Goal: Task Accomplishment & Management: Complete application form

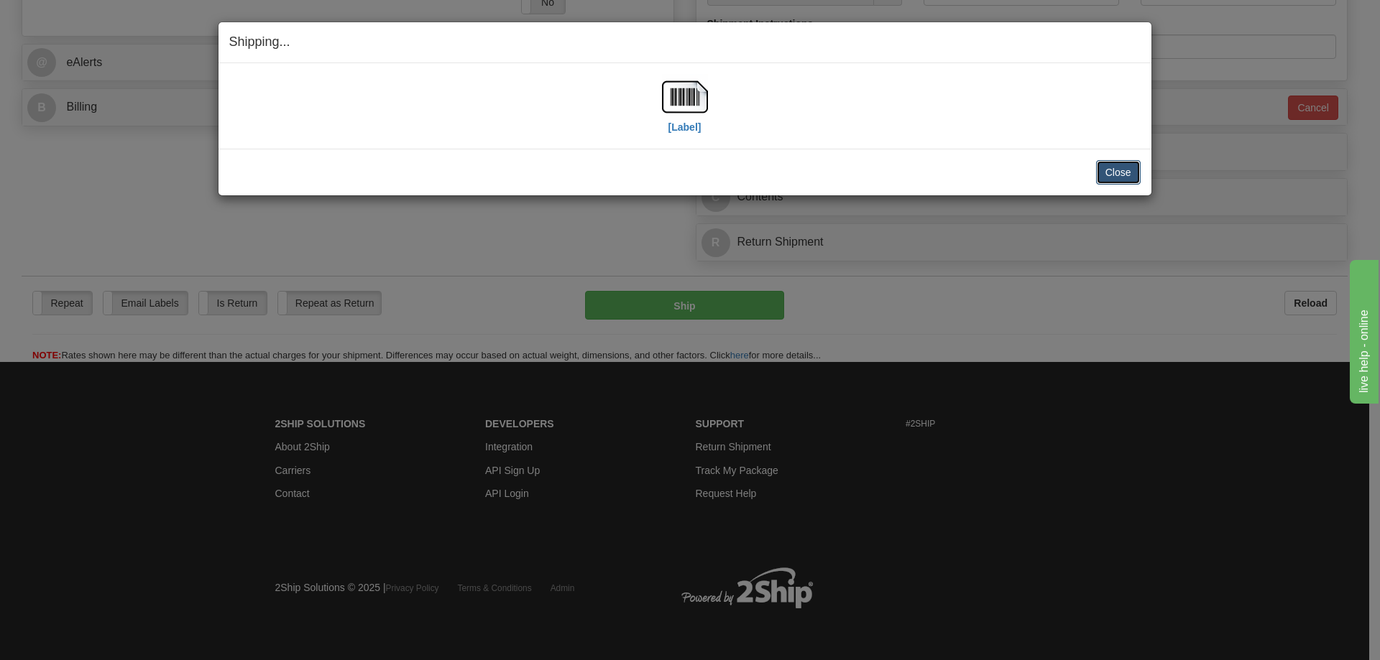
scroll to position [575, 0]
click at [1124, 174] on button "Close" at bounding box center [1118, 172] width 45 height 24
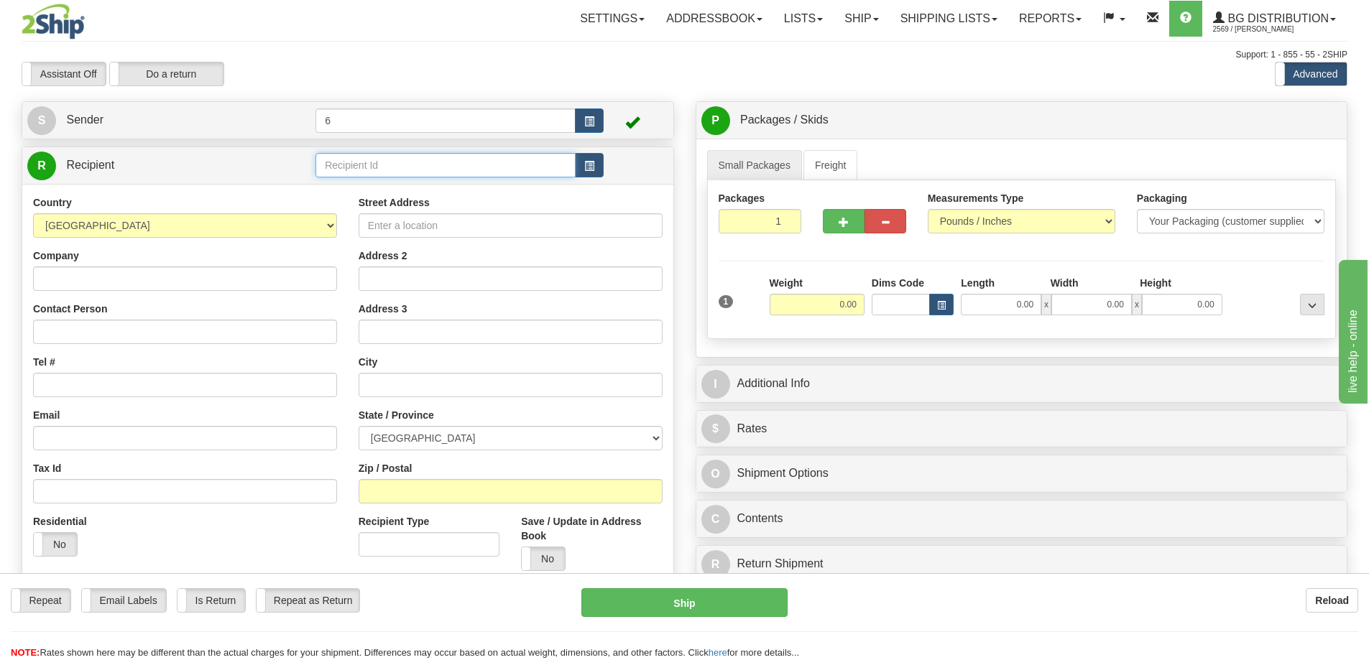
click at [368, 165] on input "text" at bounding box center [445, 165] width 260 height 24
type input "910128"
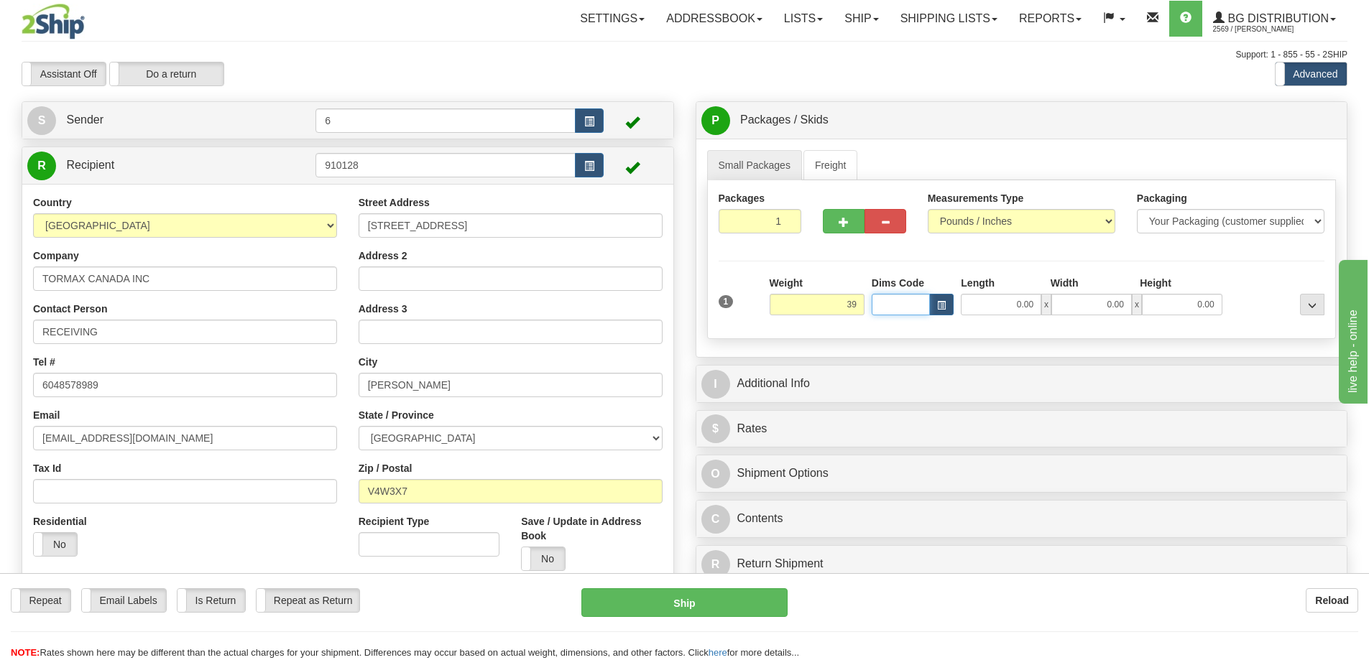
type input "39.00"
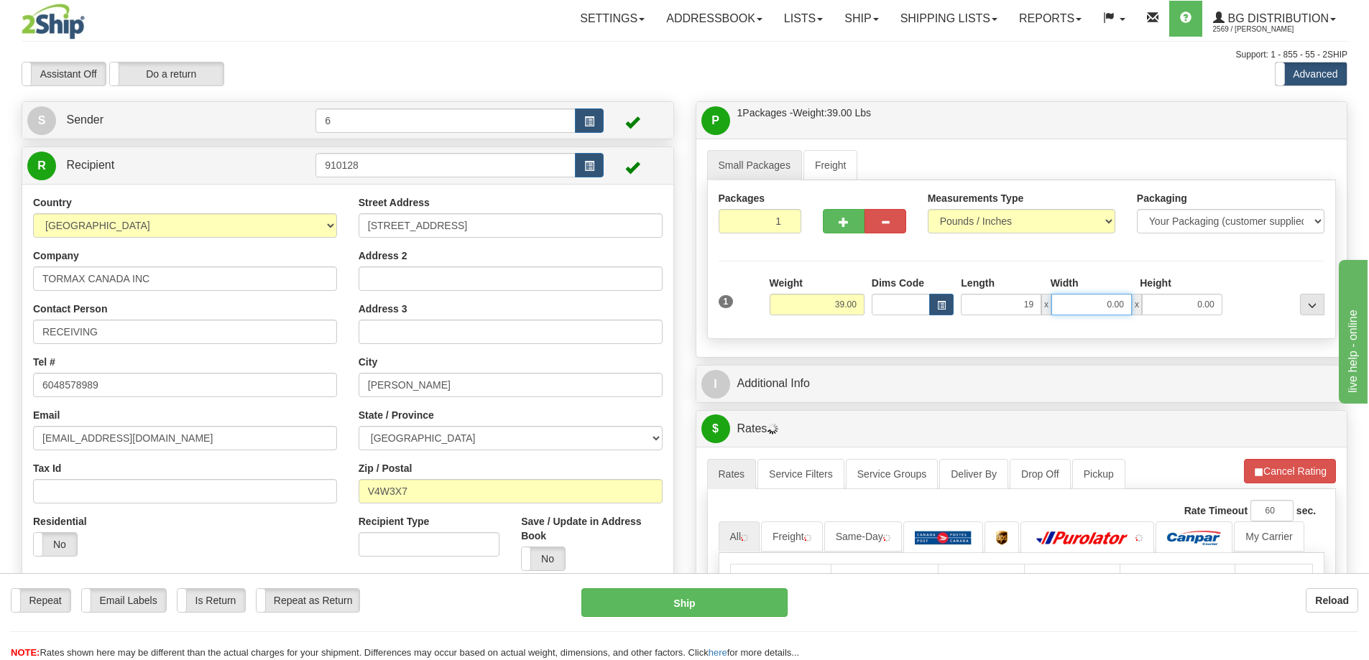
type input "19.00"
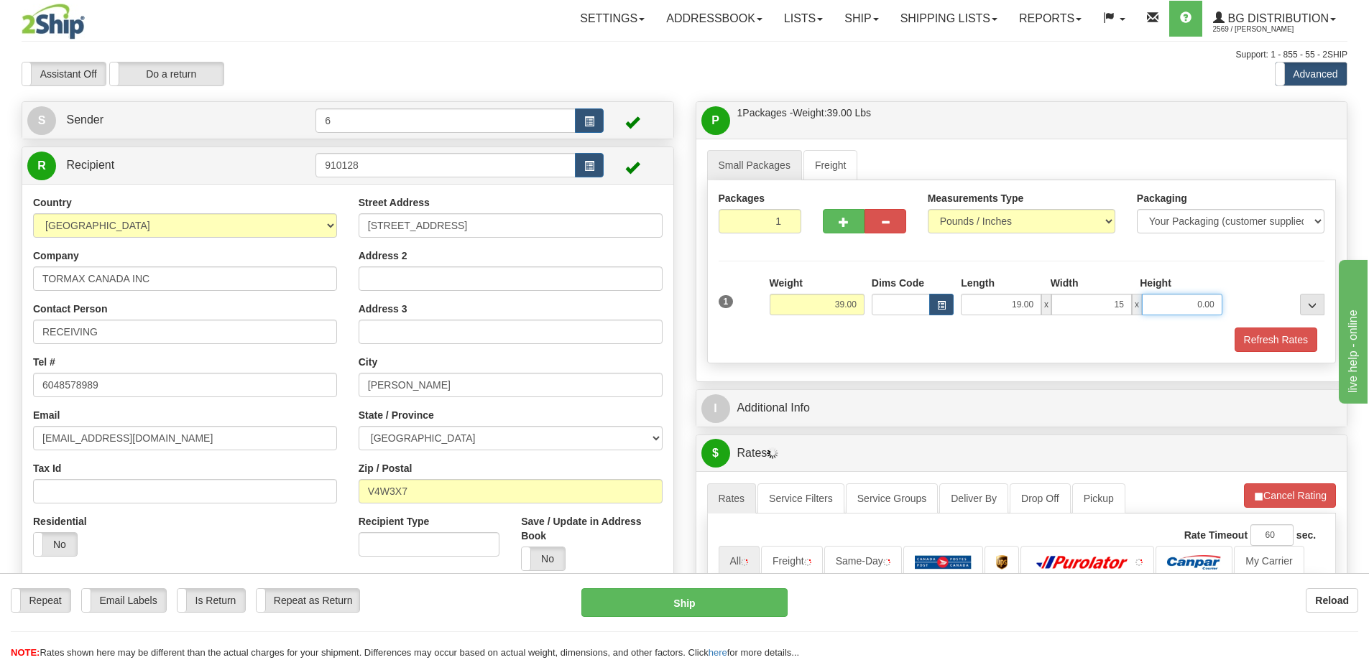
type input "15.00"
type input "1"
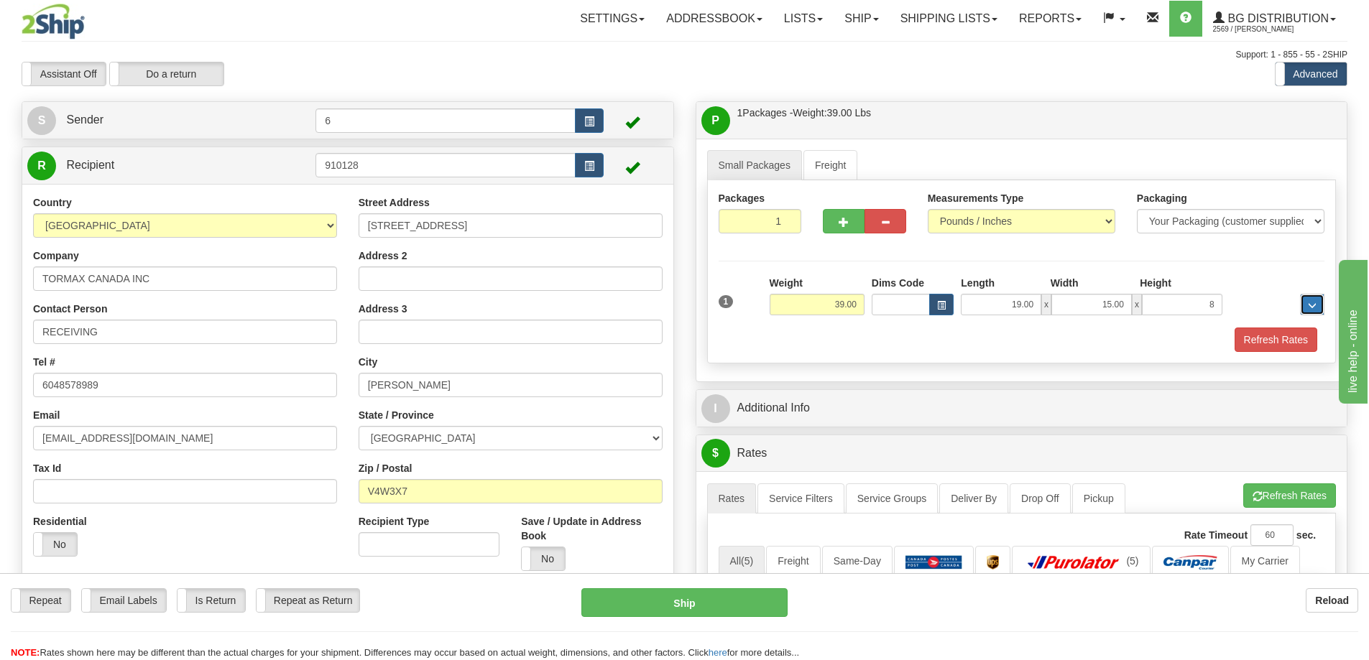
type input "8.00"
click at [834, 227] on button "button" at bounding box center [844, 221] width 42 height 24
radio input "true"
type input "2"
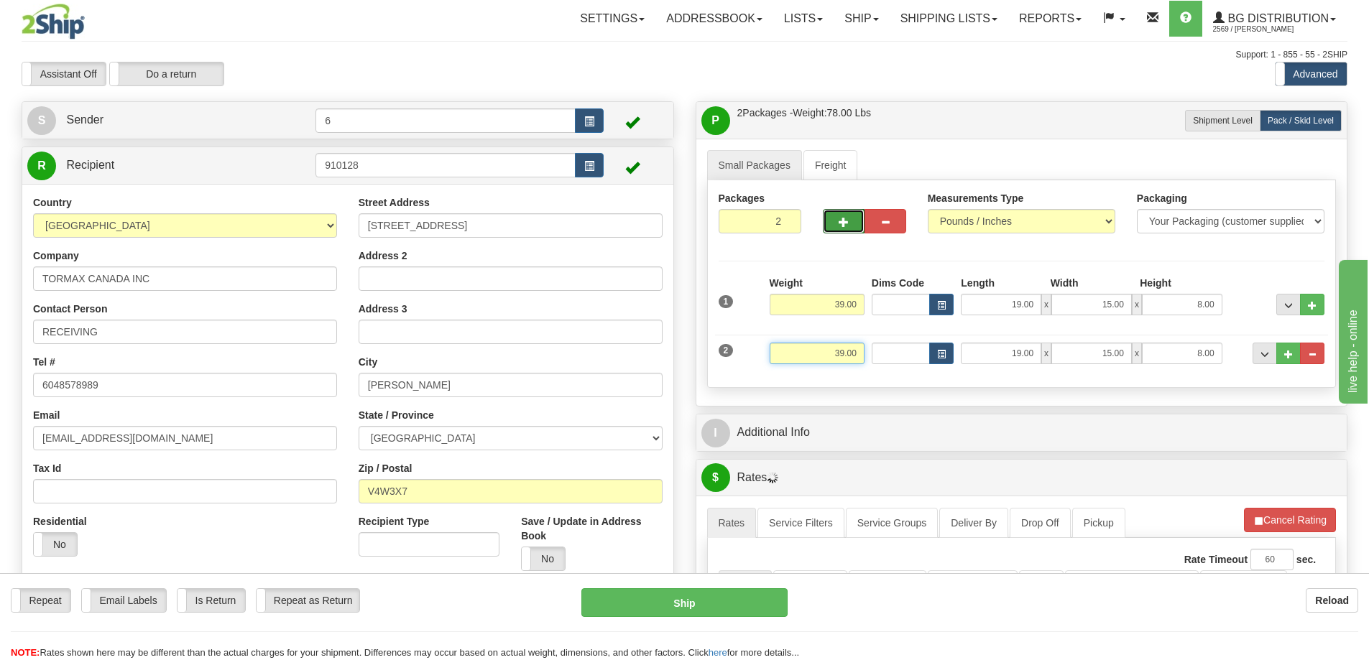
drag, startPoint x: 802, startPoint y: 355, endPoint x: 976, endPoint y: 332, distance: 176.1
click at [976, 332] on div "2 Weight 39.00 Dims Code Length Width Height" at bounding box center [1022, 352] width 614 height 48
type input "16.00"
type input "80.00"
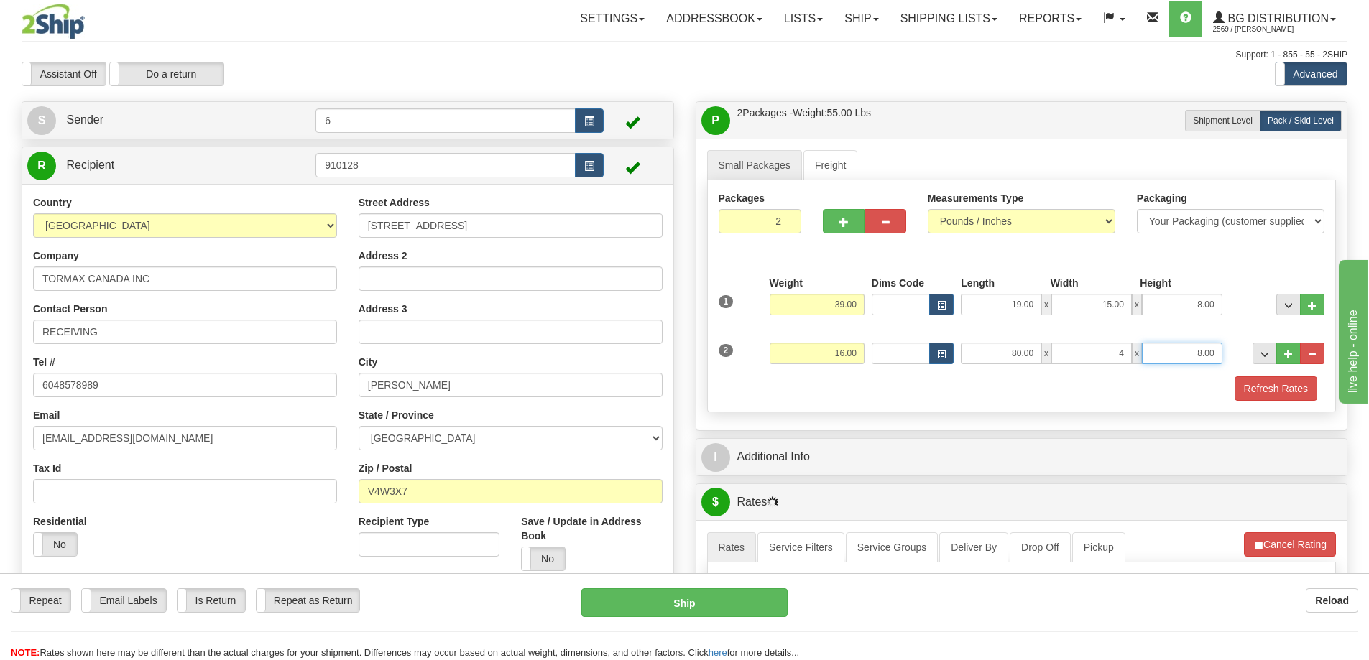
type input "4.00"
type input "2.00"
click at [1280, 376] on div "Packaging Your Packaging (customer supplied) Envelope (carrier supplied) Pack (…" at bounding box center [1047, 376] width 562 height 1
click at [1285, 397] on button "Refresh Rates" at bounding box center [1275, 388] width 83 height 24
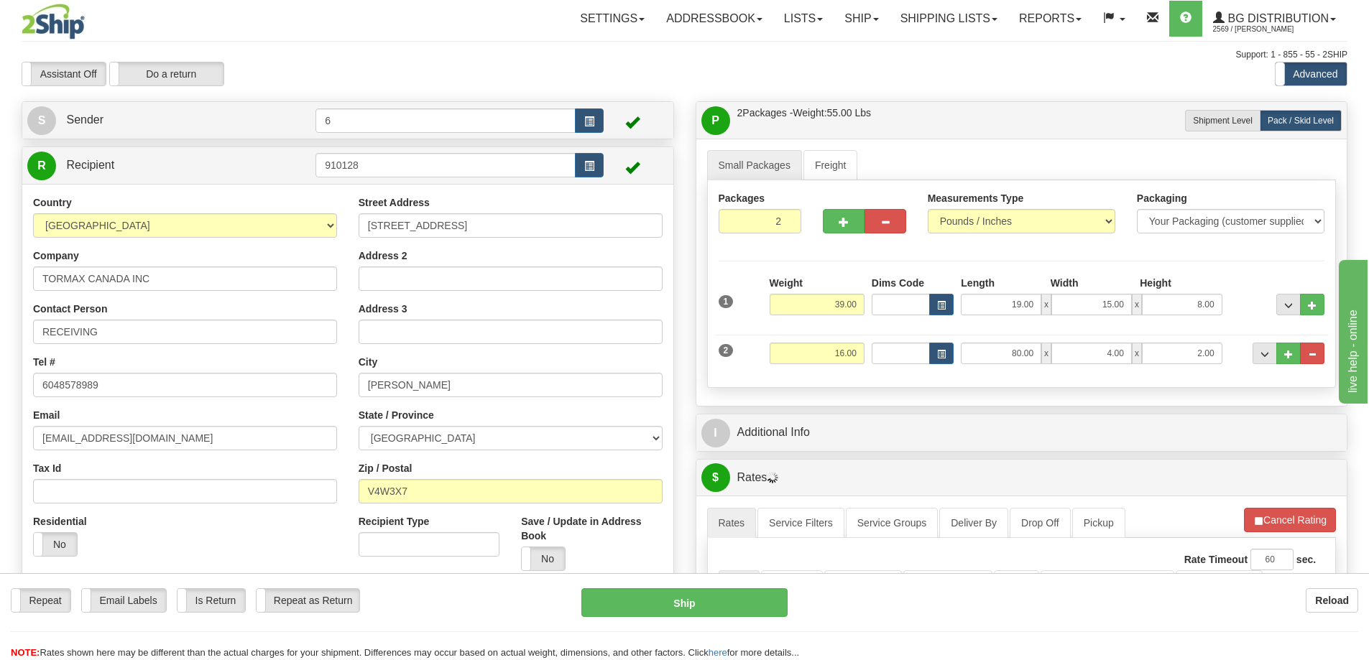
click at [1131, 451] on div "I Additional Info" at bounding box center [1021, 433] width 651 height 37
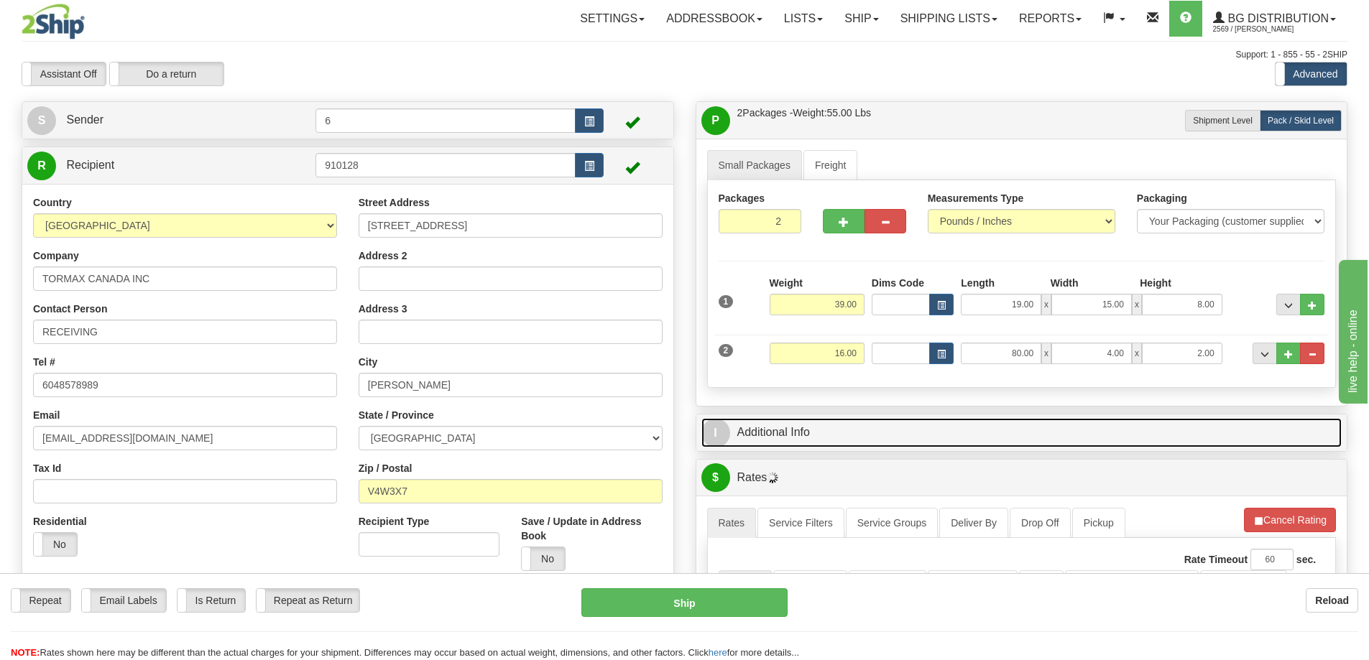
click at [1091, 441] on link "I Additional Info" at bounding box center [1021, 432] width 641 height 29
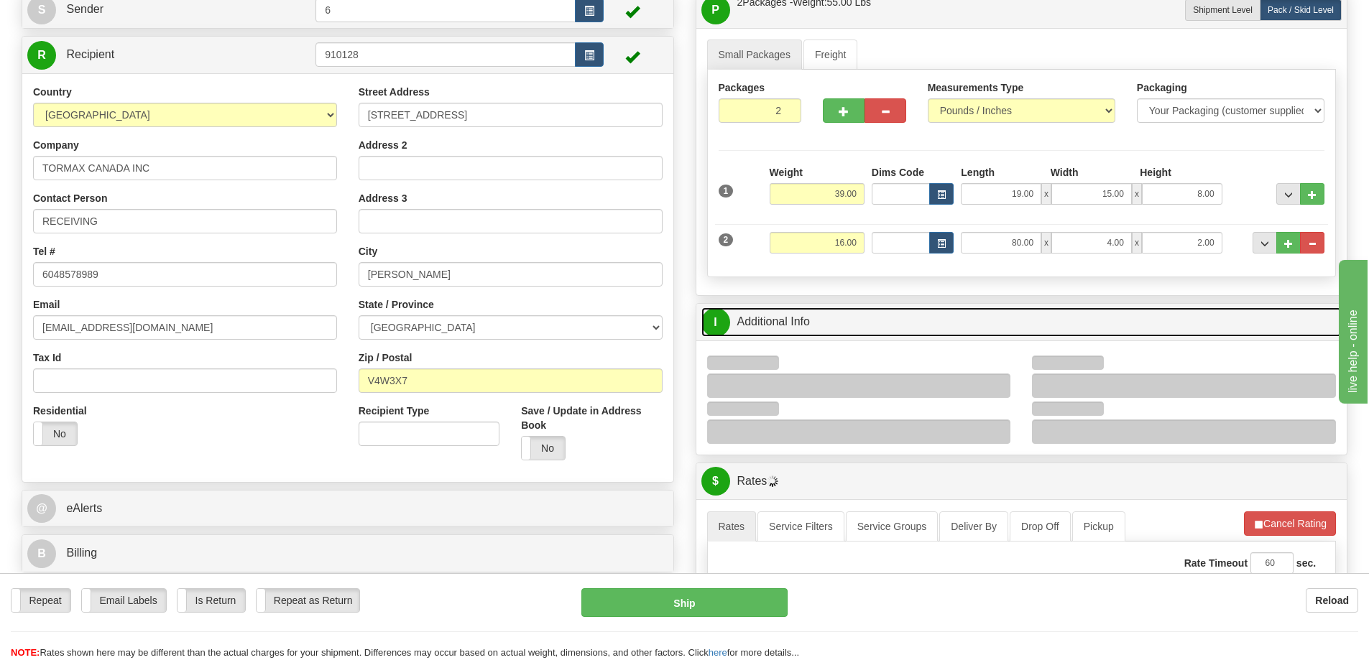
scroll to position [144, 0]
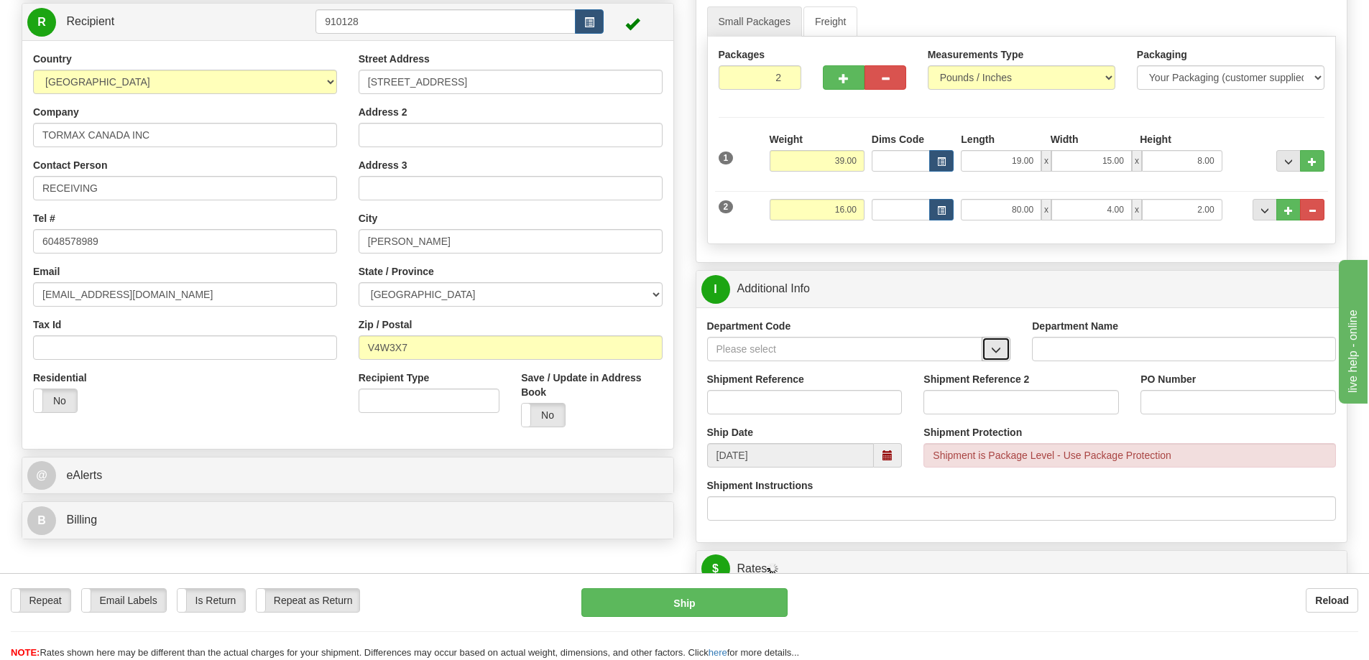
click at [994, 346] on span "button" at bounding box center [996, 350] width 10 height 9
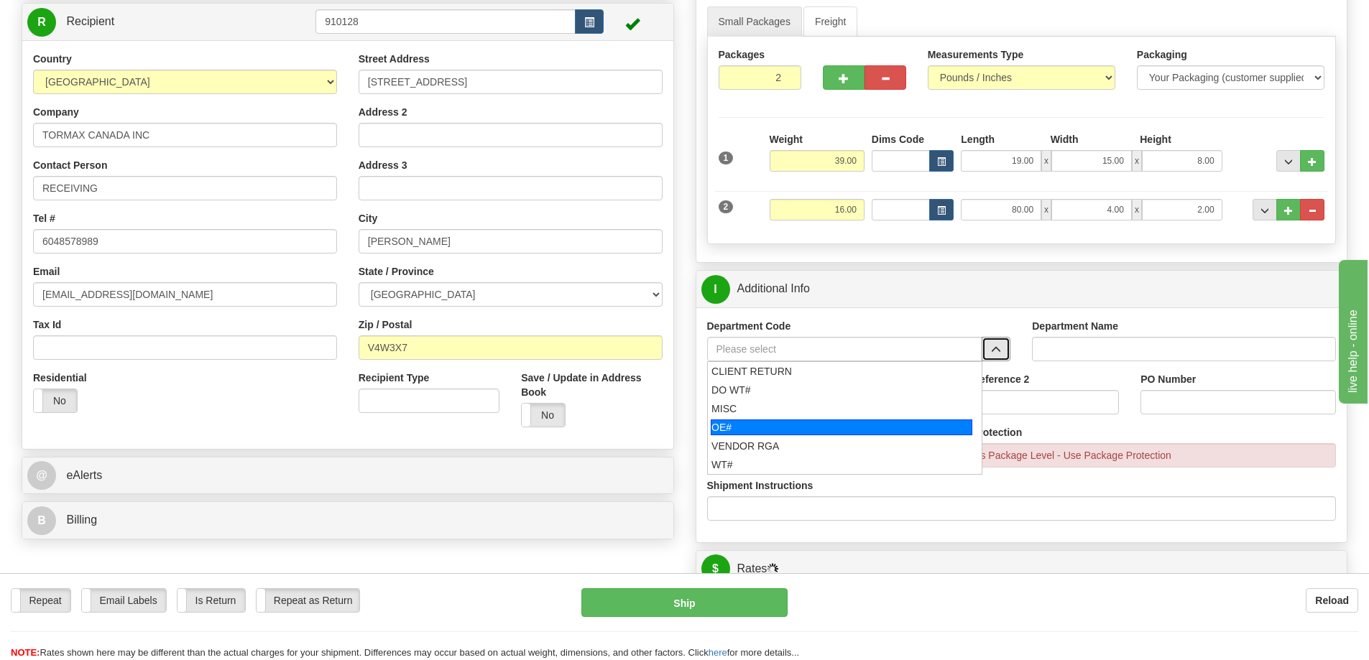
click at [782, 424] on div "OE#" at bounding box center [842, 428] width 262 height 16
type input "OE#"
type input "ORDERS"
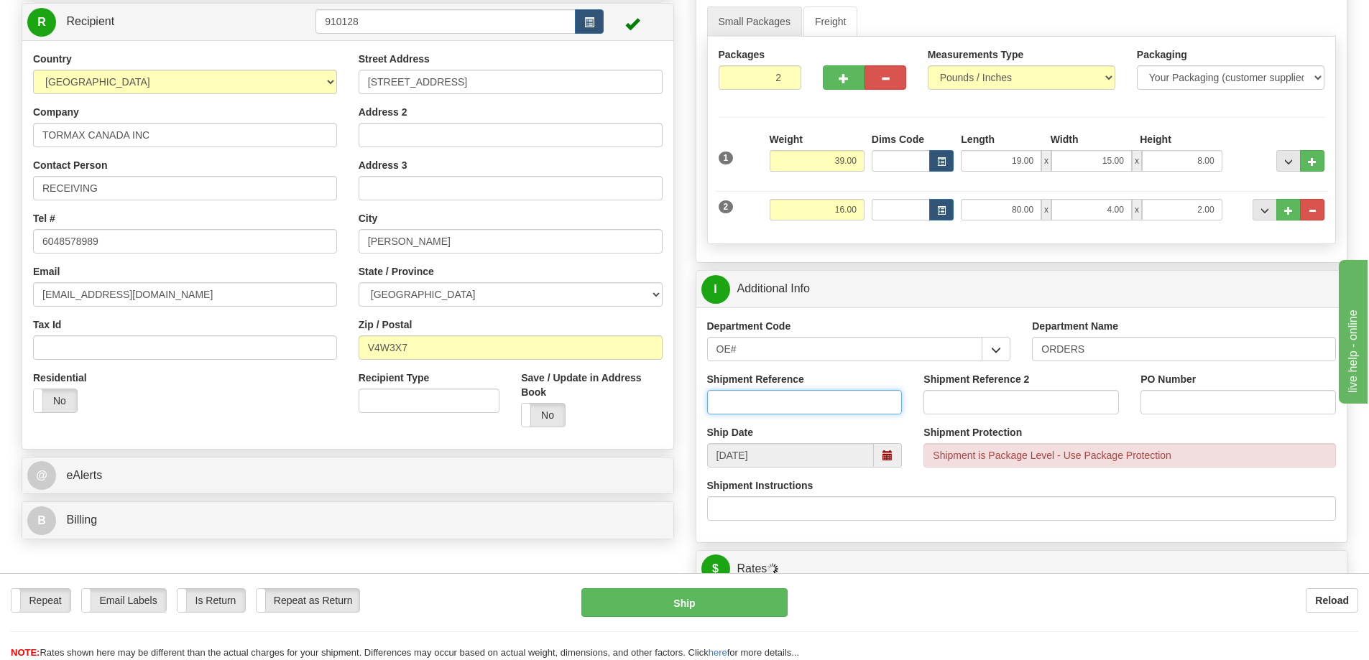
click at [780, 406] on input "Shipment Reference" at bounding box center [804, 402] width 195 height 24
type input "60031825-00 60031842-00"
paste input "60031825-00 60031842-00"
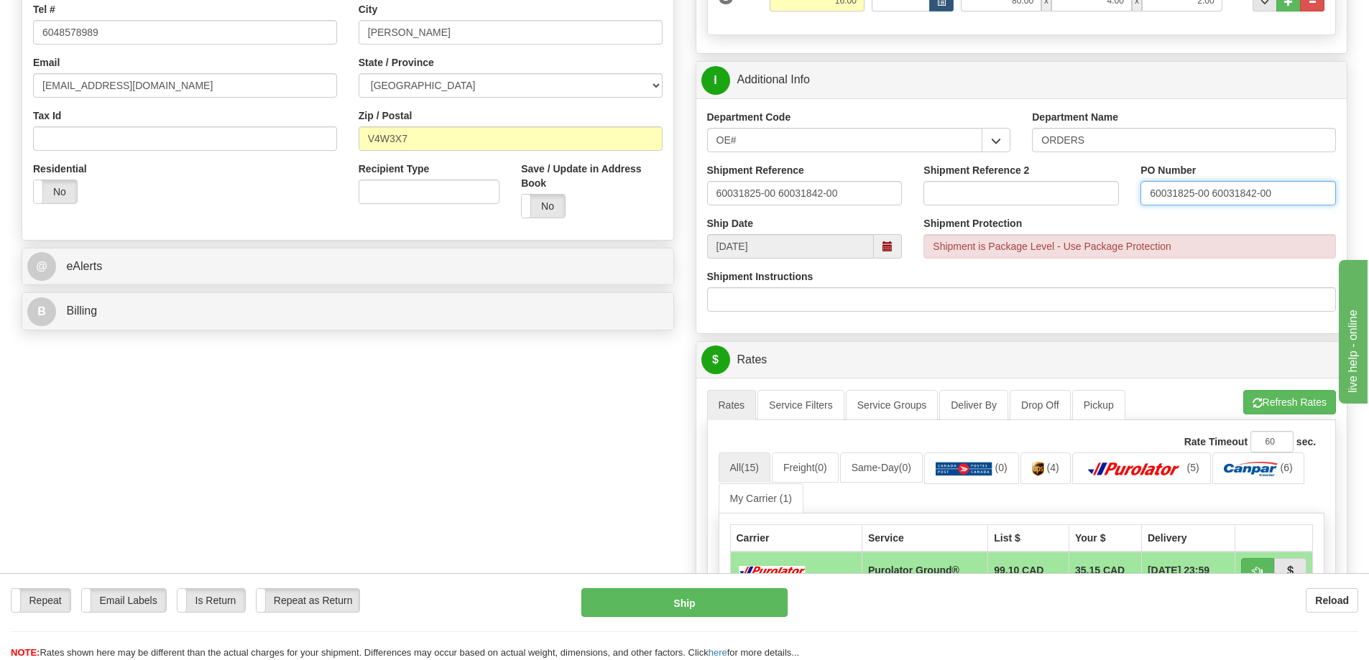
scroll to position [359, 0]
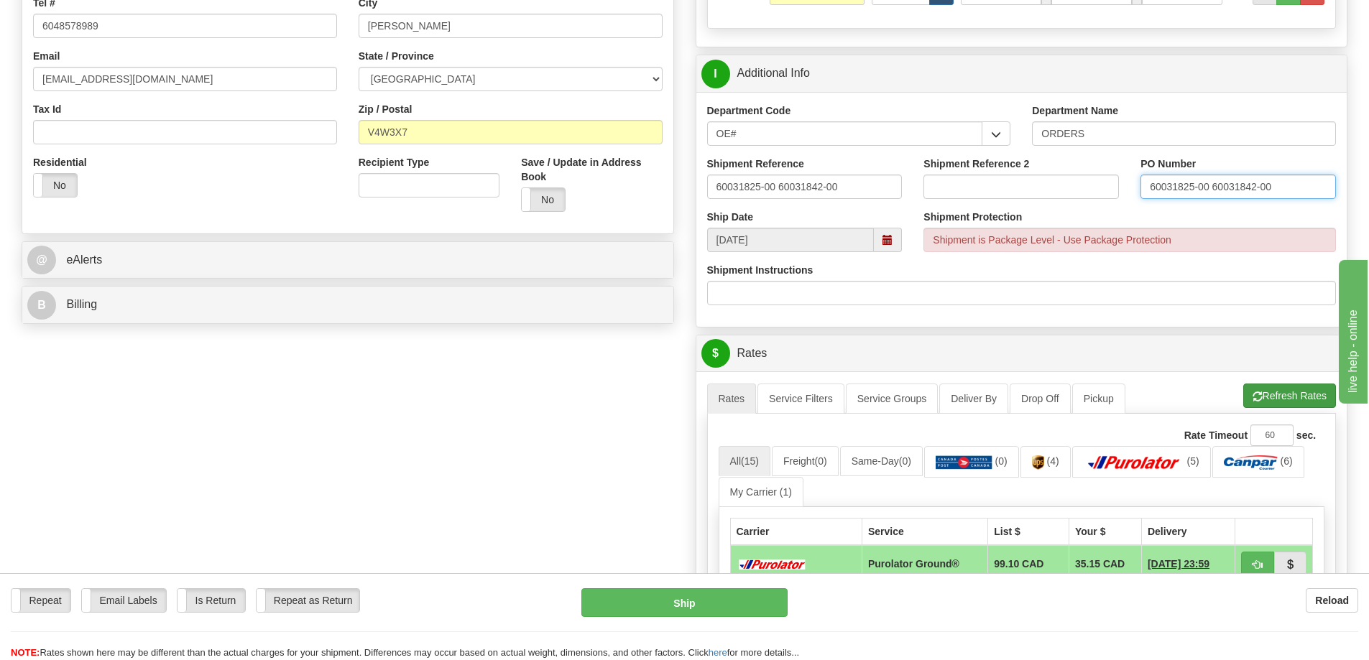
type input "60031825-00 60031842-00"
click at [1281, 398] on button "Refresh Rates" at bounding box center [1289, 396] width 93 height 24
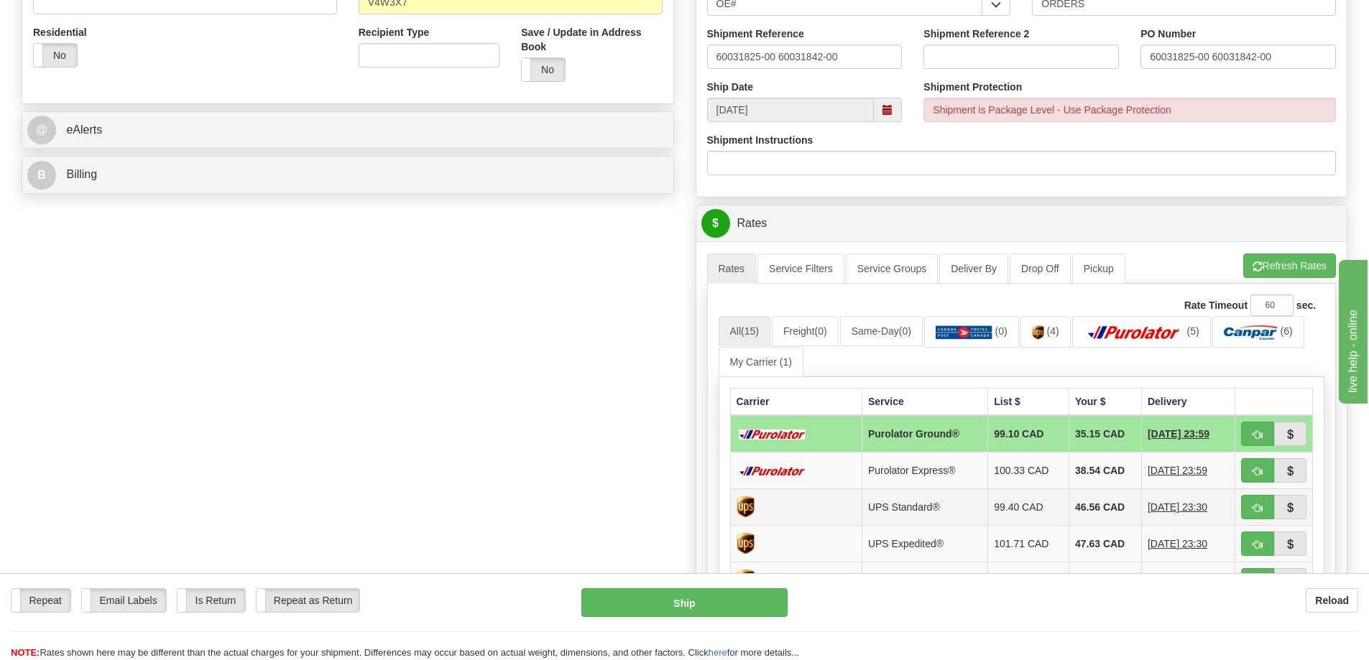
scroll to position [647, 0]
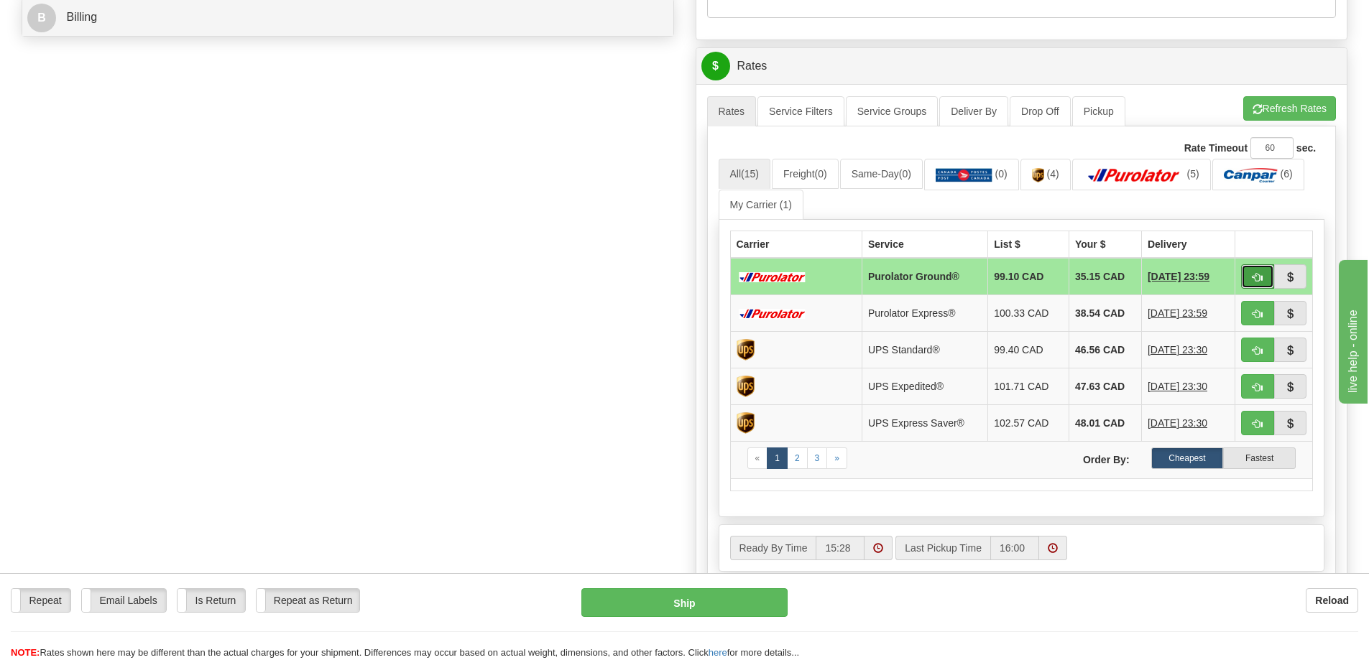
click at [1252, 273] on button "button" at bounding box center [1257, 276] width 33 height 24
type input "260"
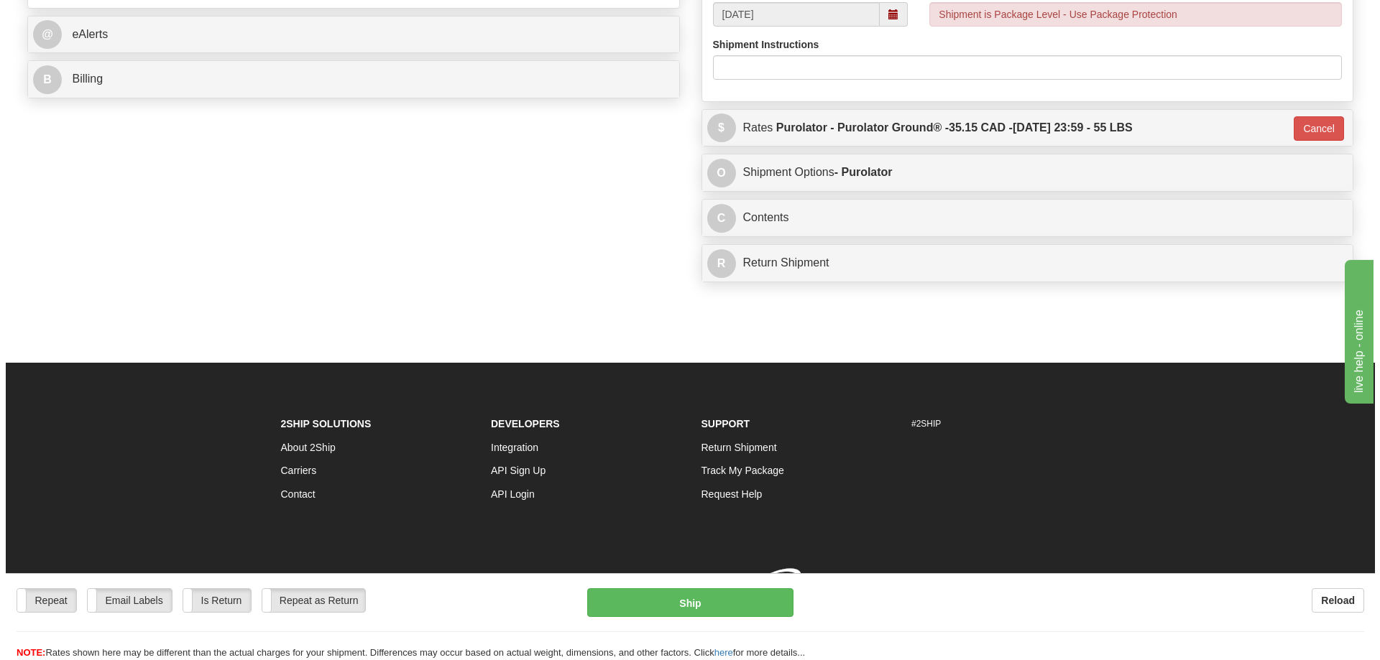
scroll to position [641, 0]
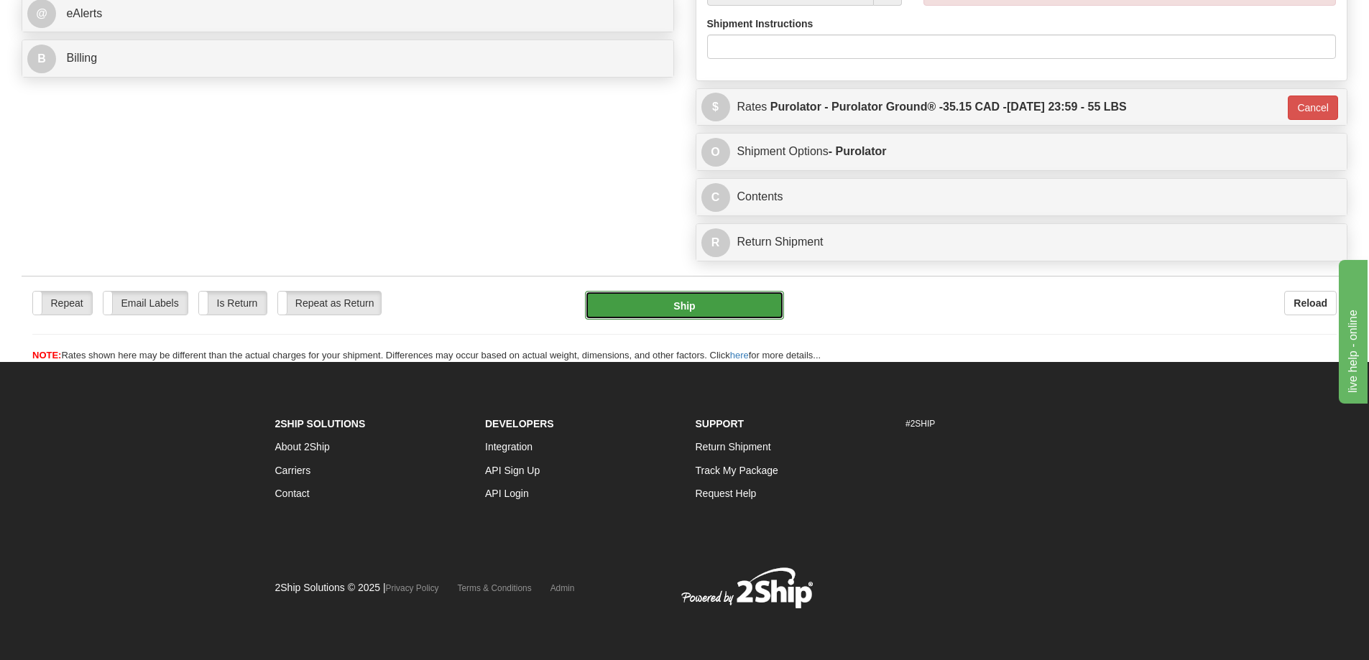
click at [738, 291] on button "Ship" at bounding box center [684, 305] width 199 height 29
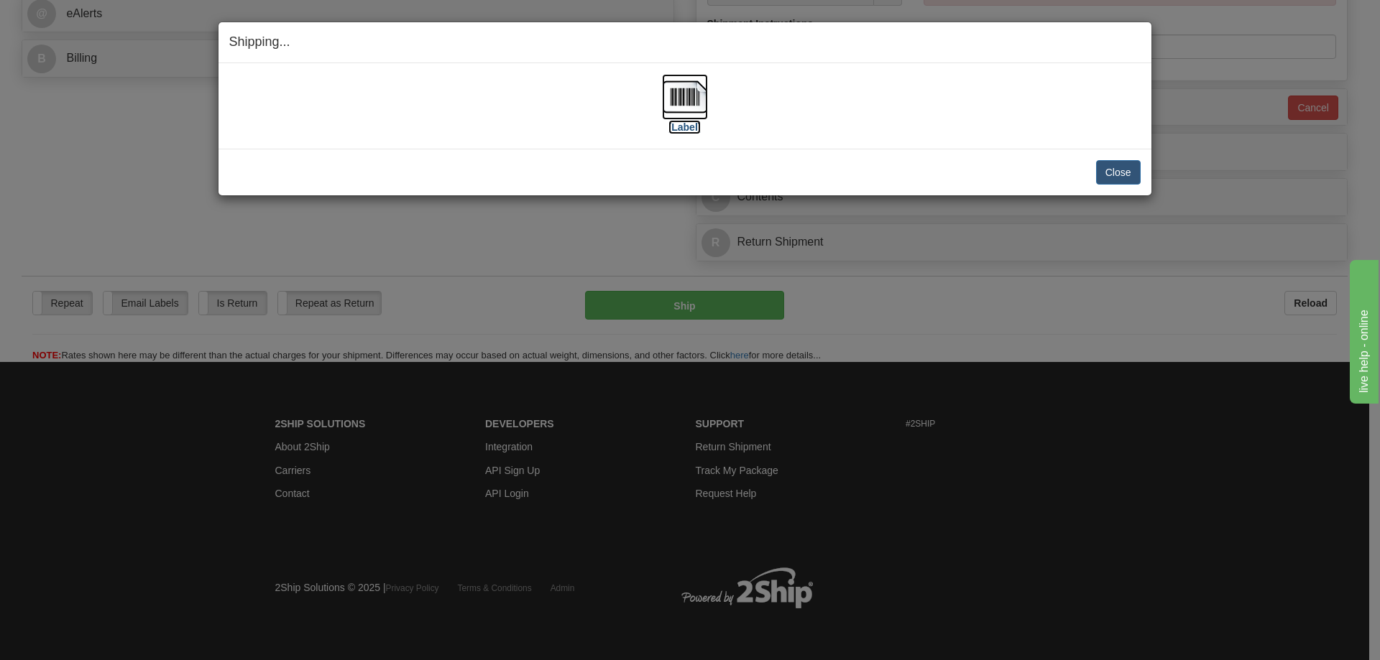
click at [676, 120] on label "[Label]" at bounding box center [684, 127] width 33 height 14
